Goal: Information Seeking & Learning: Learn about a topic

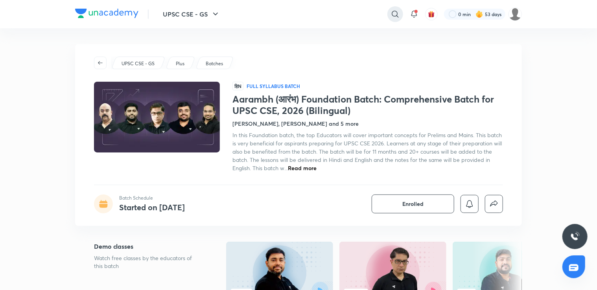
click at [398, 11] on icon at bounding box center [395, 13] width 9 height 9
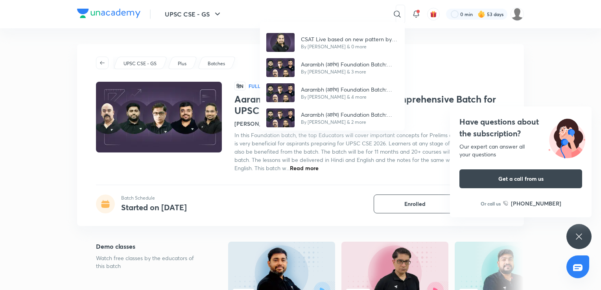
click at [433, 35] on div "CSAT Live based on new pattern by Madhukar Kotawe By Madhukar Kotawe & 0 more A…" at bounding box center [300, 145] width 601 height 290
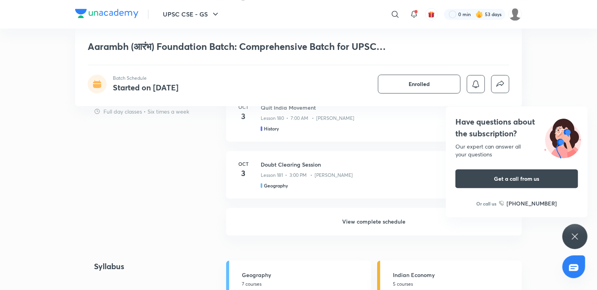
scroll to position [787, 0]
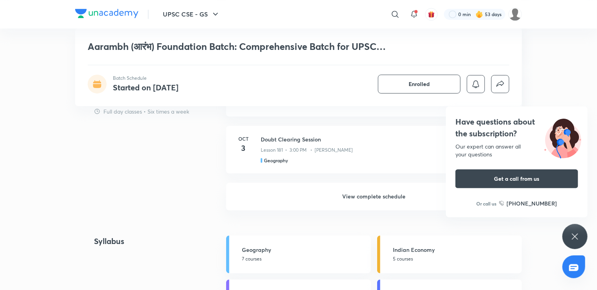
click at [578, 234] on icon at bounding box center [574, 236] width 9 height 9
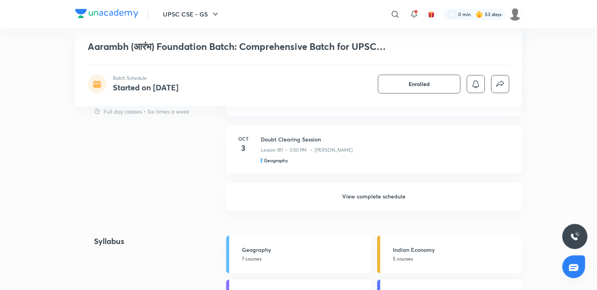
click at [400, 192] on h6 "View complete schedule" at bounding box center [374, 197] width 296 height 28
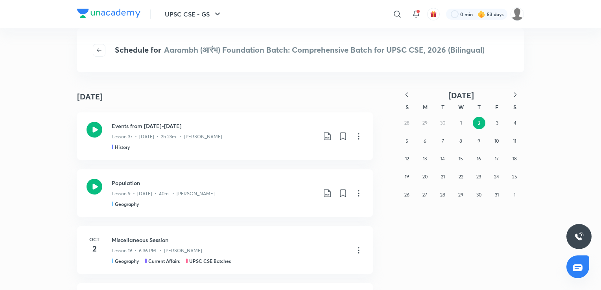
click at [405, 93] on icon "button" at bounding box center [407, 95] width 8 height 8
click at [443, 171] on button "19" at bounding box center [443, 177] width 13 height 13
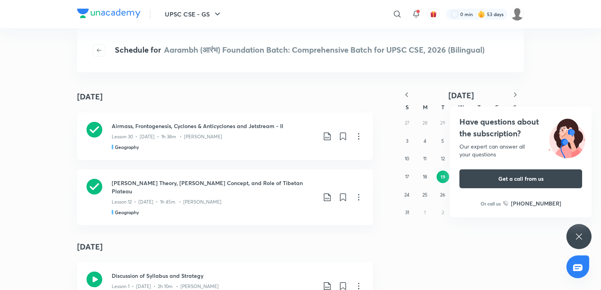
click at [580, 234] on icon at bounding box center [578, 236] width 9 height 9
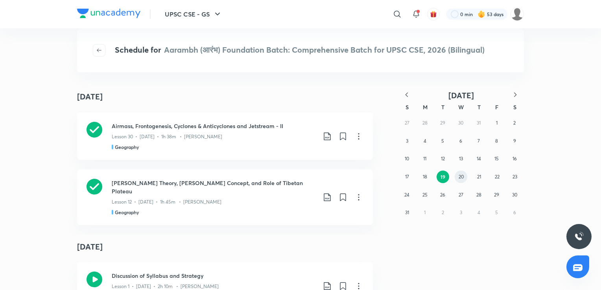
click at [461, 176] on abbr "20" at bounding box center [461, 177] width 5 height 6
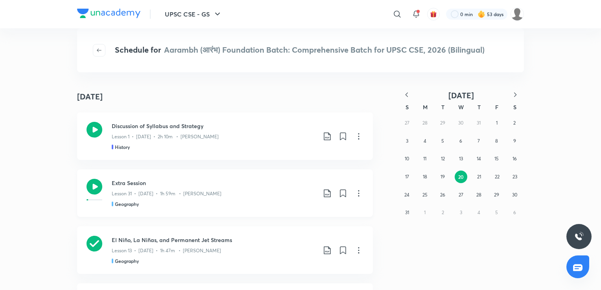
click at [297, 188] on div "Lesson 31 • [DATE] • 1h 59m • [PERSON_NAME]" at bounding box center [214, 192] width 205 height 10
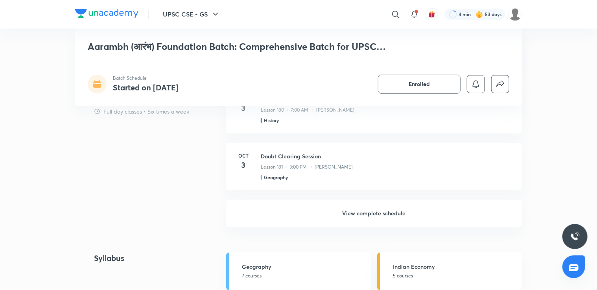
scroll to position [772, 0]
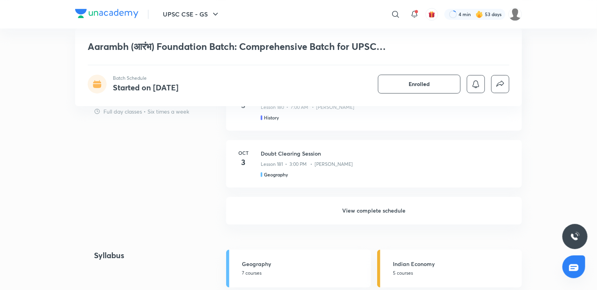
click at [452, 210] on h6 "View complete schedule" at bounding box center [374, 211] width 296 height 28
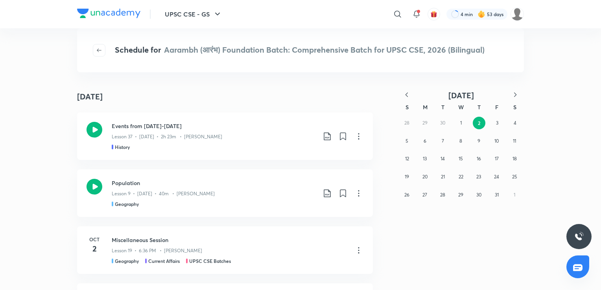
click at [406, 95] on icon "button" at bounding box center [407, 95] width 8 height 8
click at [462, 174] on abbr "20" at bounding box center [460, 177] width 5 height 6
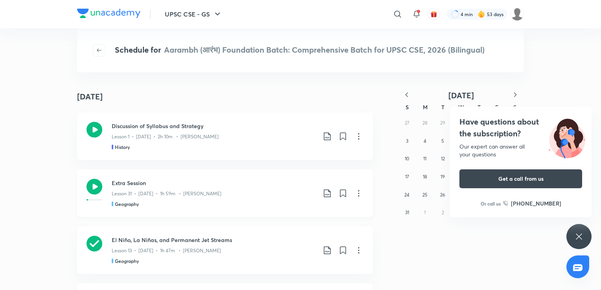
click at [260, 190] on div "Lesson 31 • [DATE] • 1h 59m • [PERSON_NAME]" at bounding box center [214, 192] width 205 height 10
